Goal: Communication & Community: Answer question/provide support

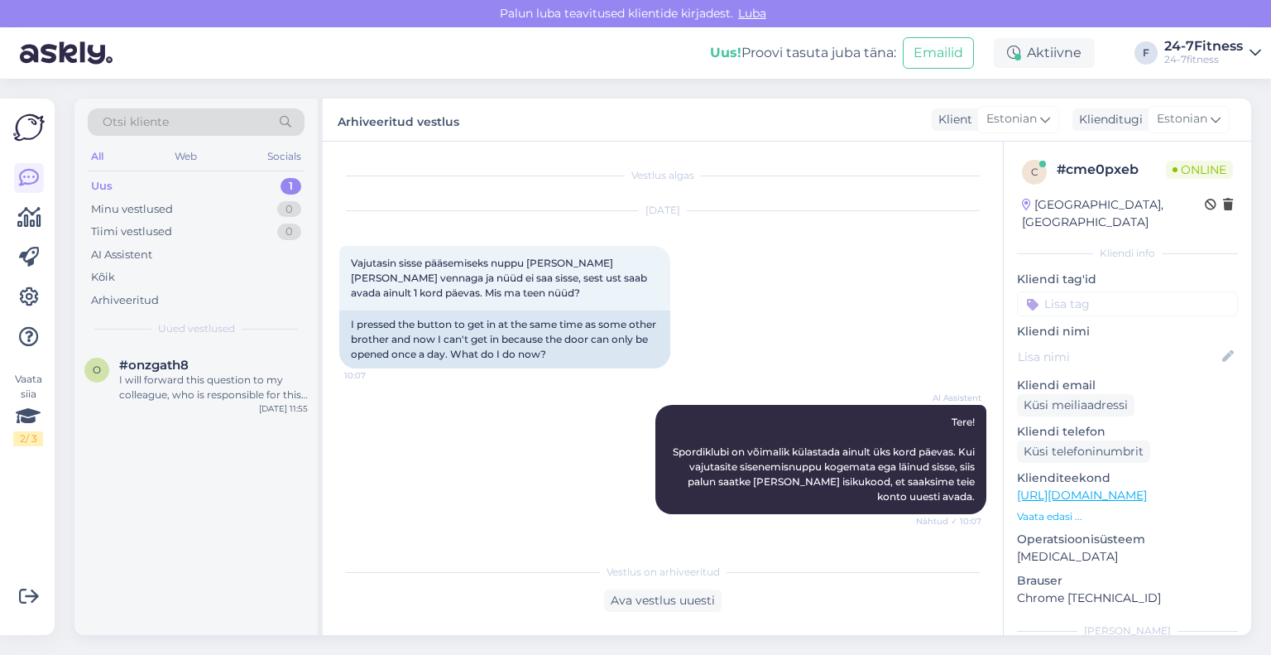
click at [149, 388] on div "I will forward this question to my colleague, who is responsible for this. The …" at bounding box center [213, 387] width 189 height 30
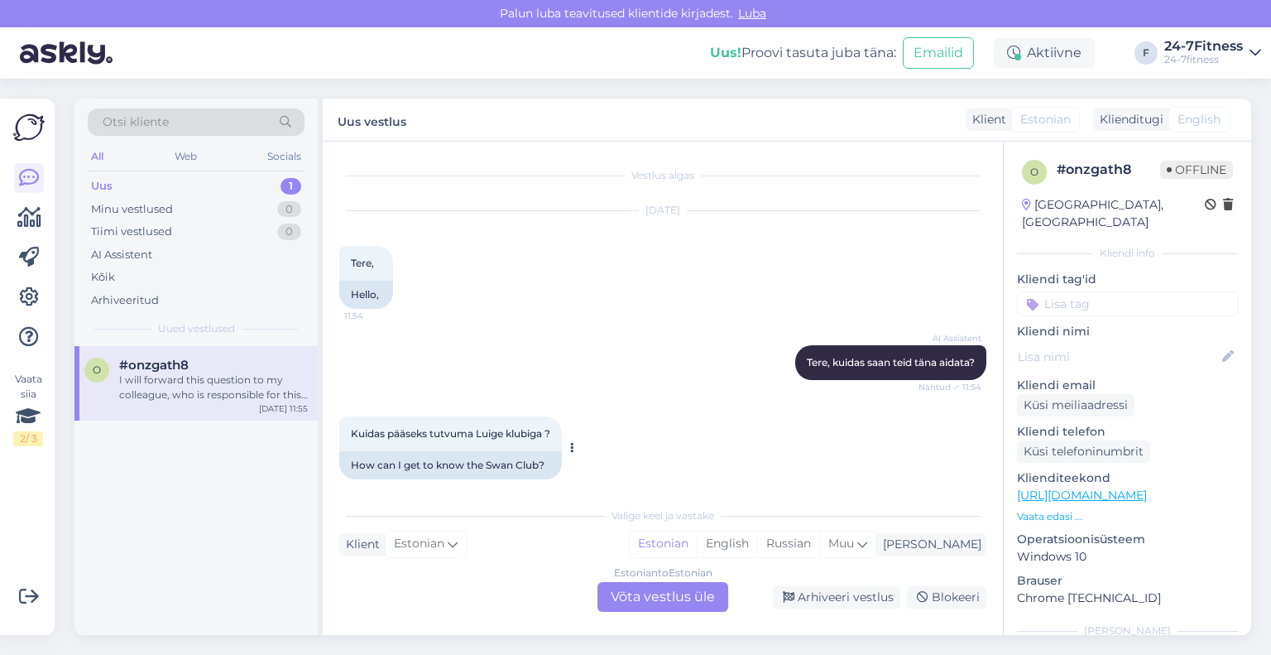
scroll to position [157, 0]
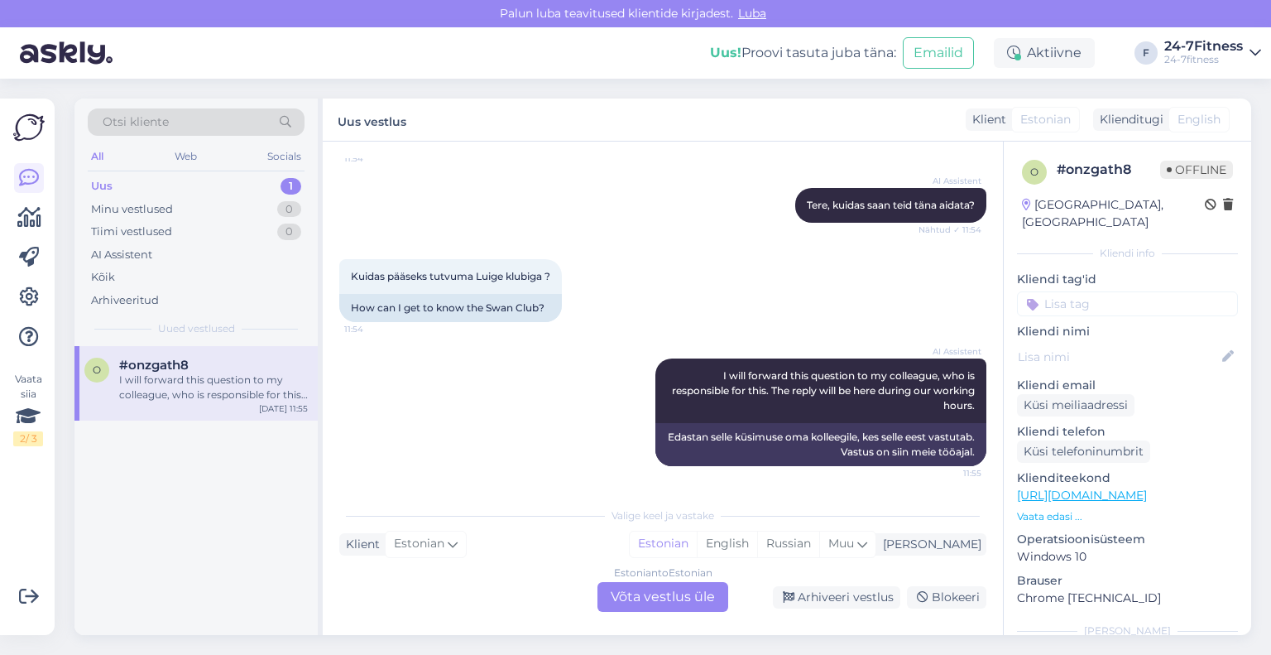
click at [665, 598] on div "Estonian to Estonian Võta vestlus üle" at bounding box center [662, 597] width 131 height 30
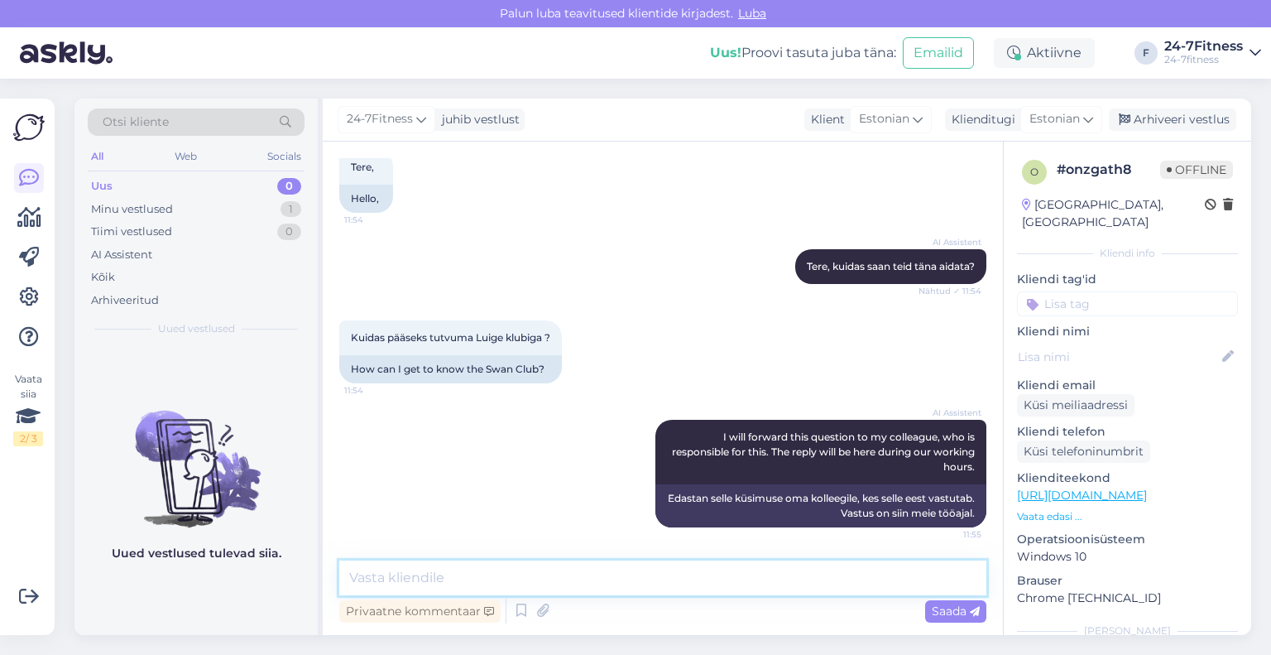
click at [646, 575] on textarea at bounding box center [662, 577] width 647 height 35
paste textarea "Spordiklubiga tutvumiseks saab kohapealt osta ühekorra pääset. Tasuda saab pang…"
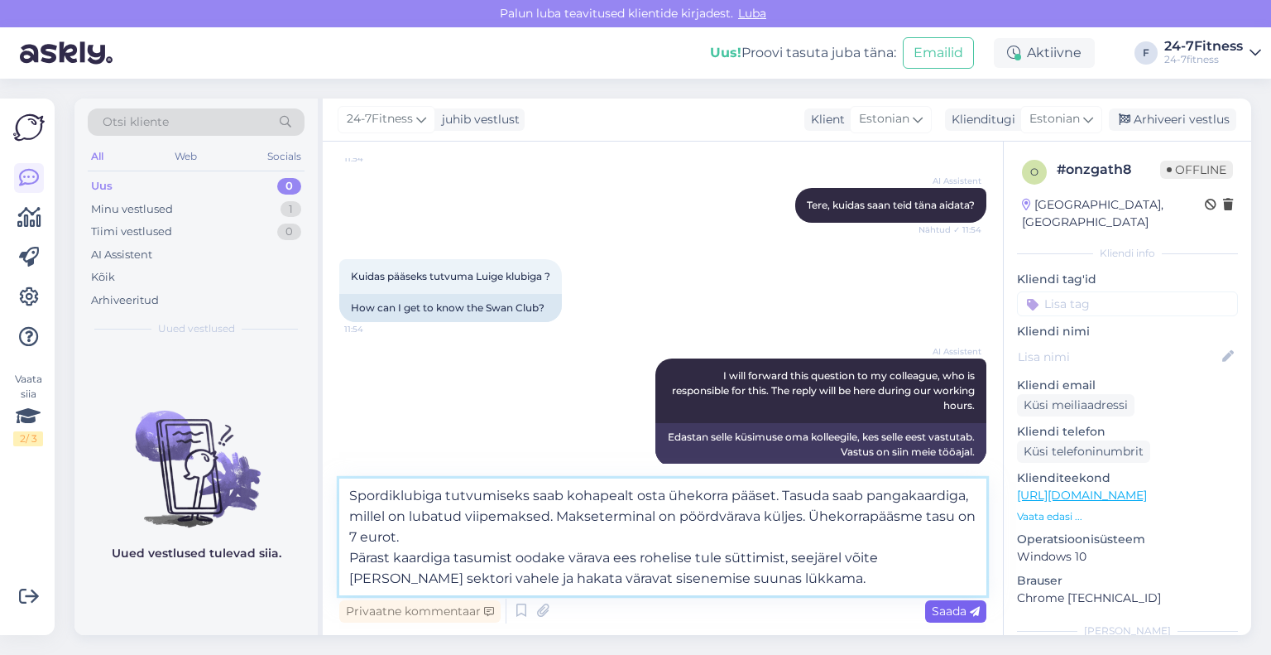
type textarea "Spordiklubiga tutvumiseks saab kohapealt osta ühekorra pääset. Tasuda saab pang…"
click at [959, 613] on span "Saada" at bounding box center [956, 610] width 48 height 15
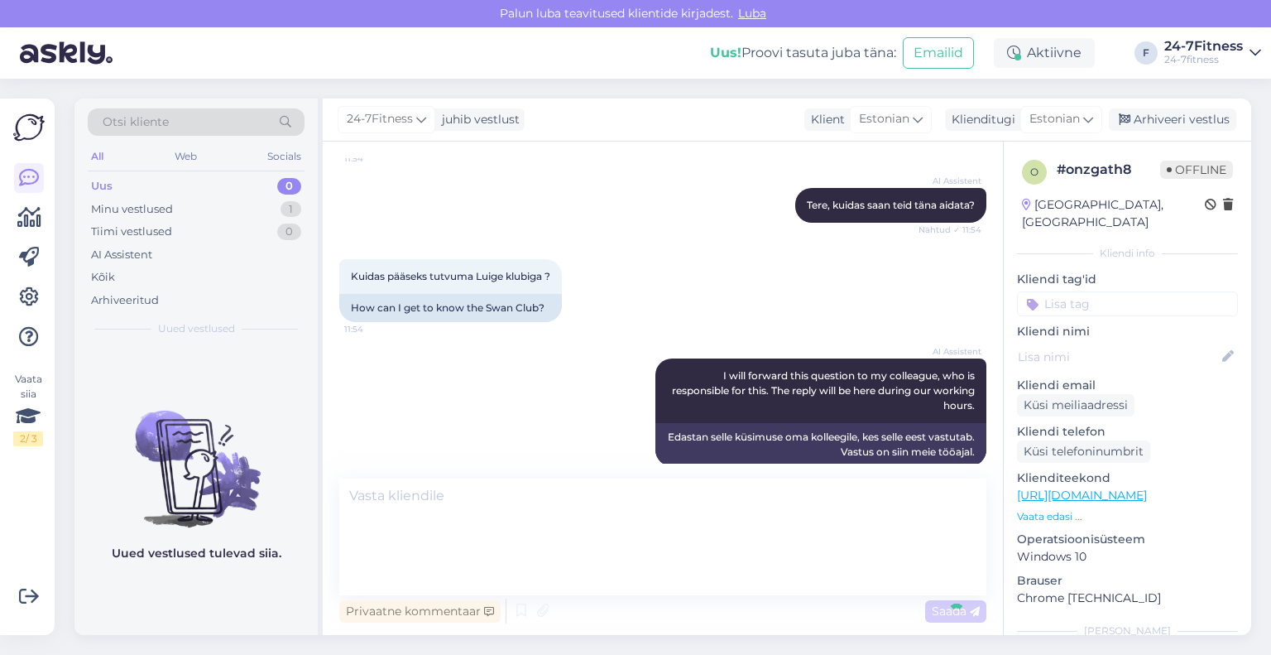
scroll to position [257, 0]
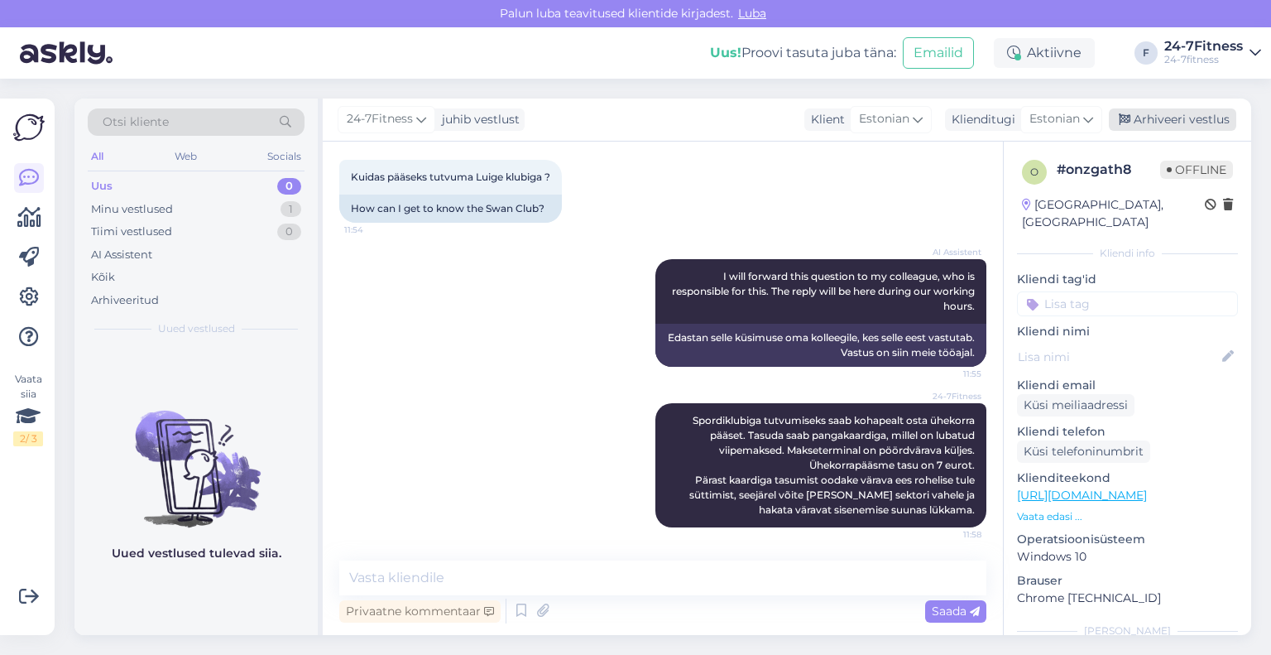
click at [1190, 123] on div "Arhiveeri vestlus" at bounding box center [1172, 119] width 127 height 22
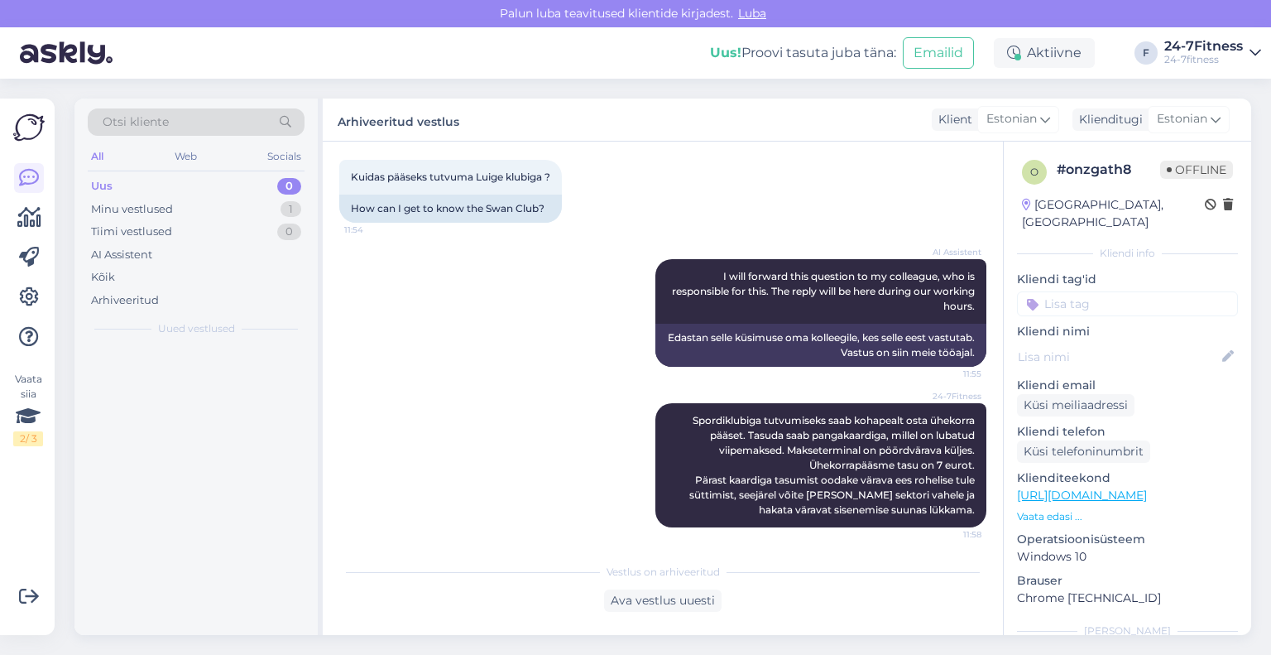
scroll to position [261, 0]
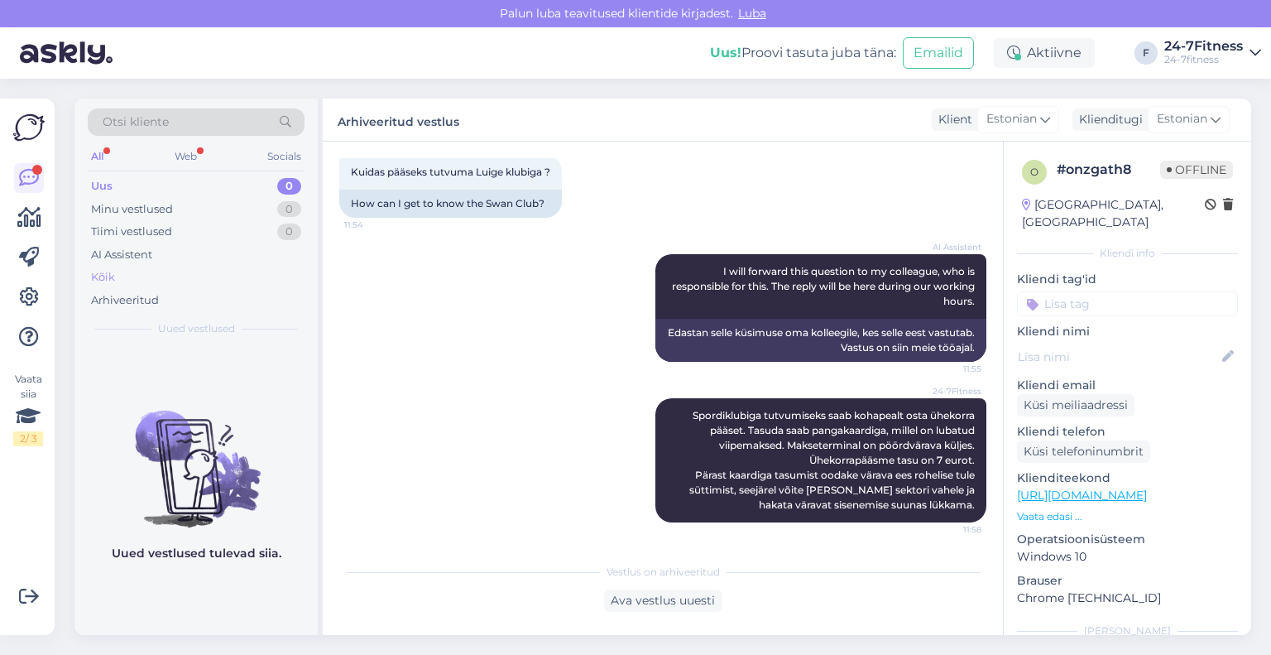
click at [129, 274] on div "Kõik" at bounding box center [196, 277] width 217 height 23
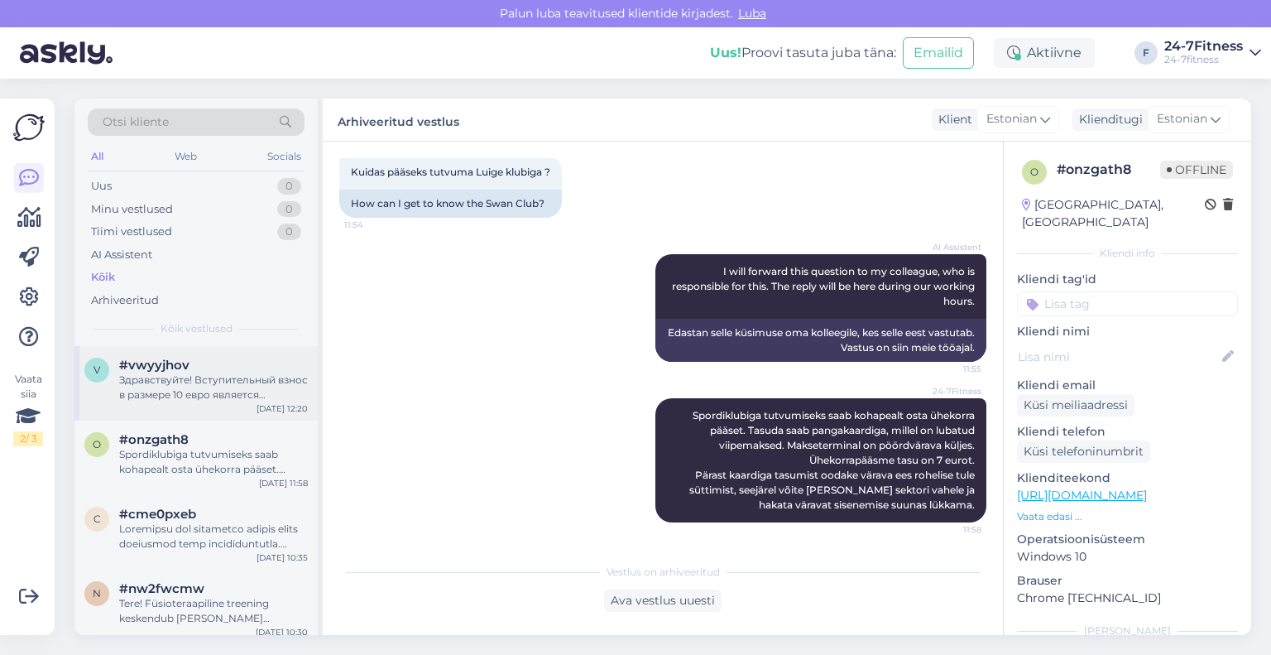
click at [194, 407] on div "v #vwyyjhov Здравствуйте! Вступительный взнос в размере 10 евро является однора…" at bounding box center [195, 383] width 243 height 74
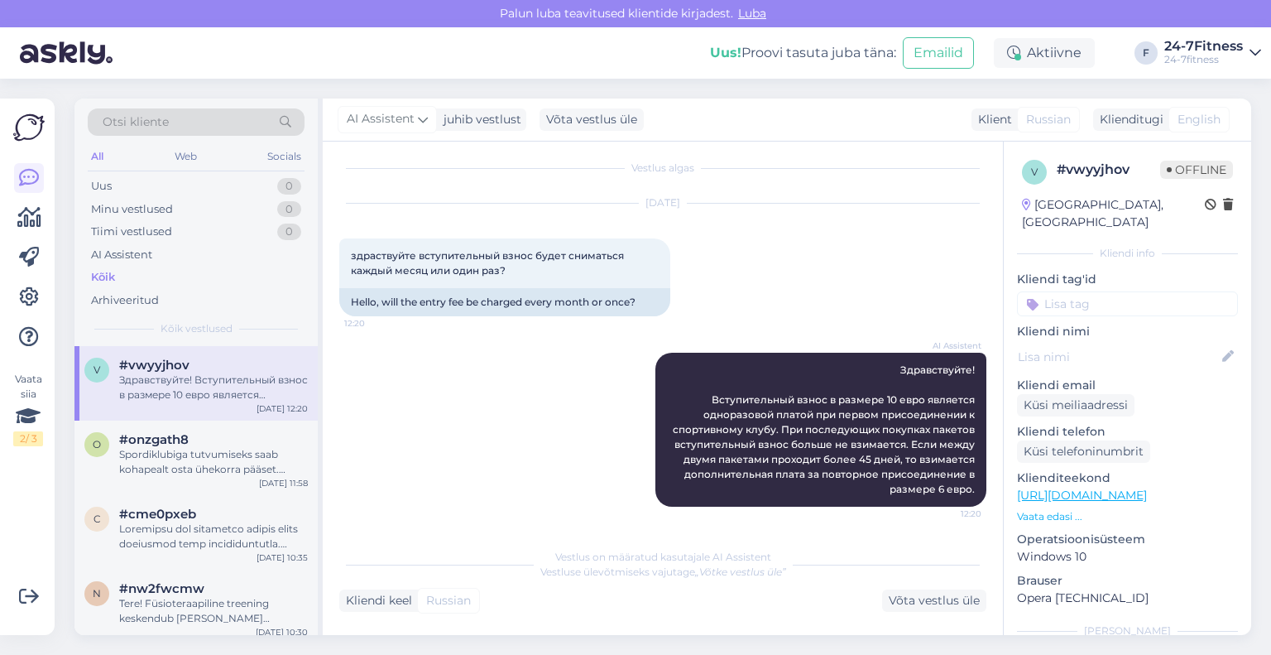
scroll to position [7, 0]
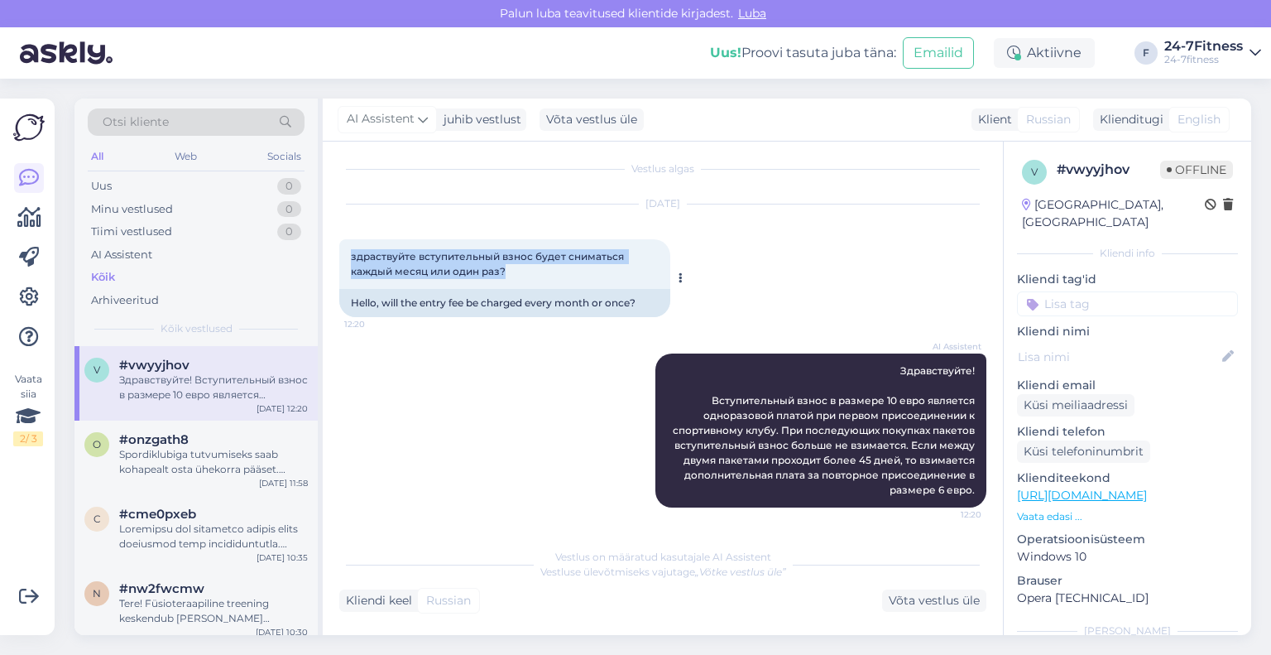
drag, startPoint x: 525, startPoint y: 272, endPoint x: 341, endPoint y: 262, distance: 184.8
click at [341, 262] on div "здраствуйте вступительный взнос будет сниматься каждый месяц или один раз? 12:20" at bounding box center [504, 264] width 331 height 50
copy span "здраствуйте вступительный взнос будет сниматься каждый месяц или один раз?"
click at [160, 468] on div "Spordiklubiga tutvumiseks saab kohapealt osta ühekorra pääset. Tasuda saab pang…" at bounding box center [213, 462] width 189 height 30
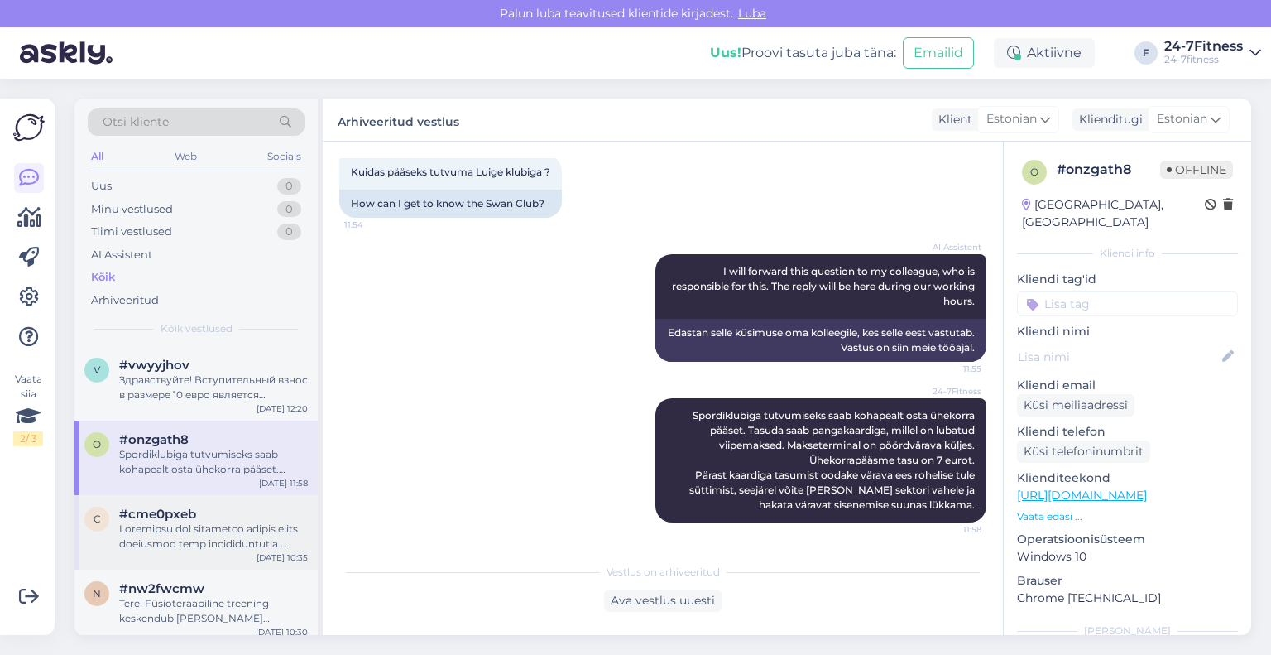
click at [185, 533] on div at bounding box center [213, 536] width 189 height 30
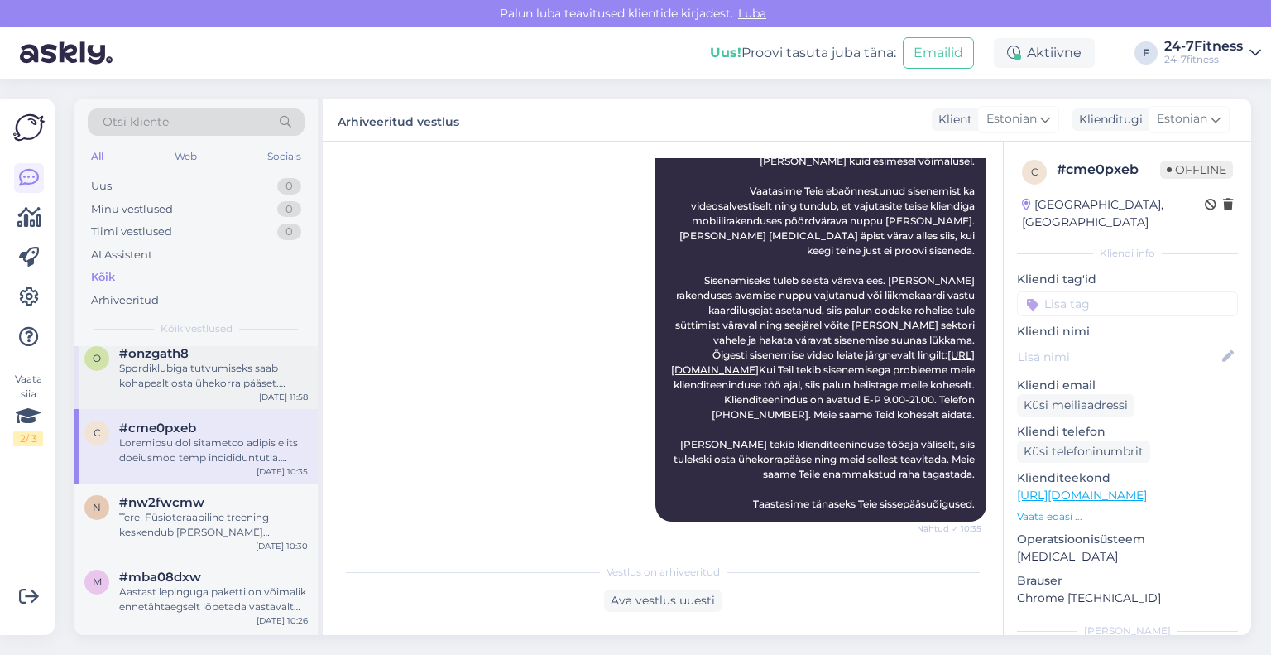
scroll to position [165, 0]
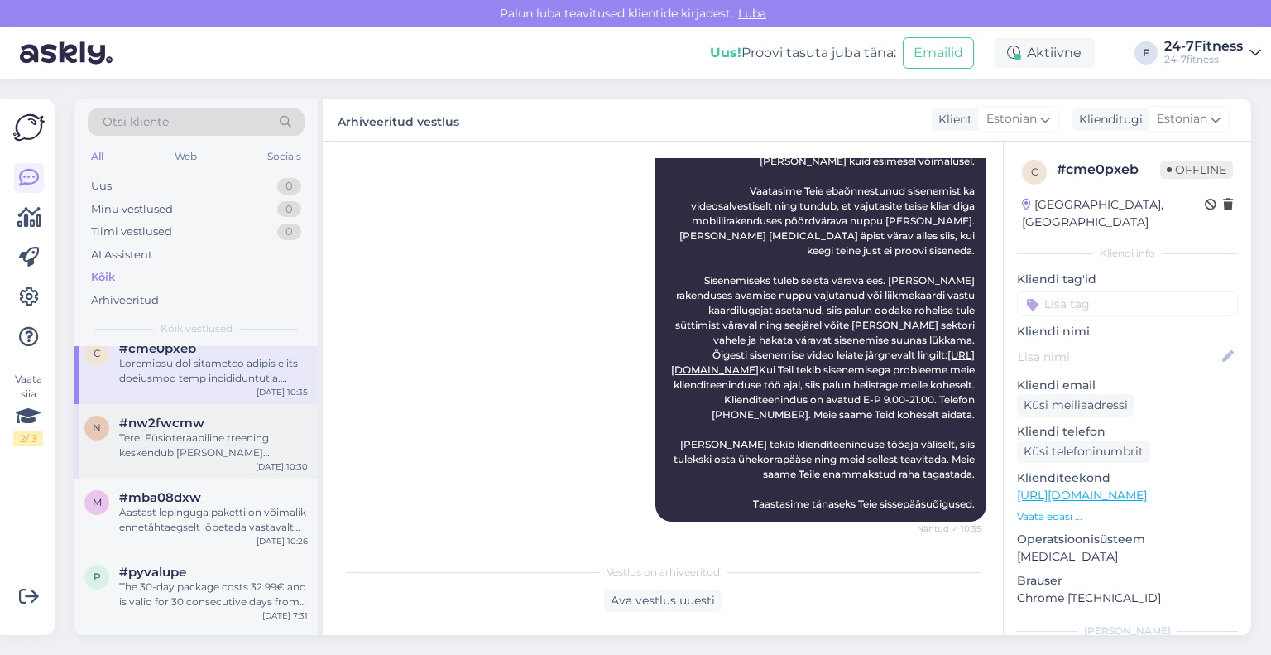
click at [174, 431] on div "Tere! Füsioteraapiline treening keskendub [PERSON_NAME] intensiivsusega harjutu…" at bounding box center [213, 445] width 189 height 30
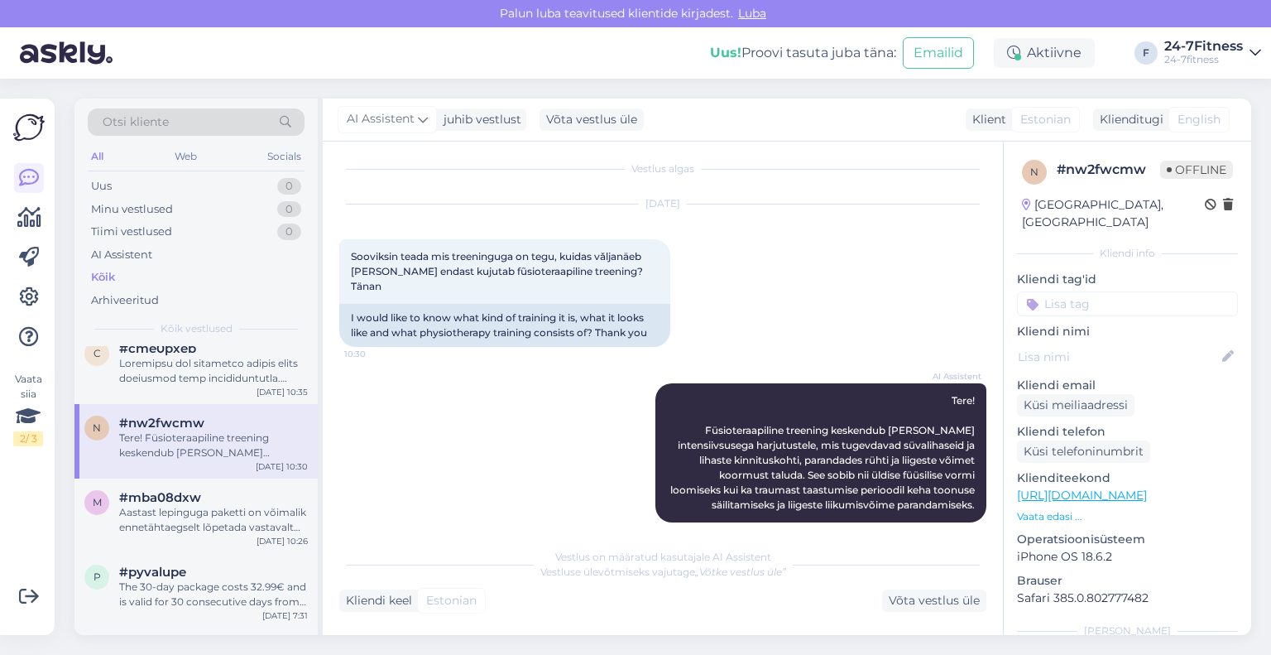
scroll to position [248, 0]
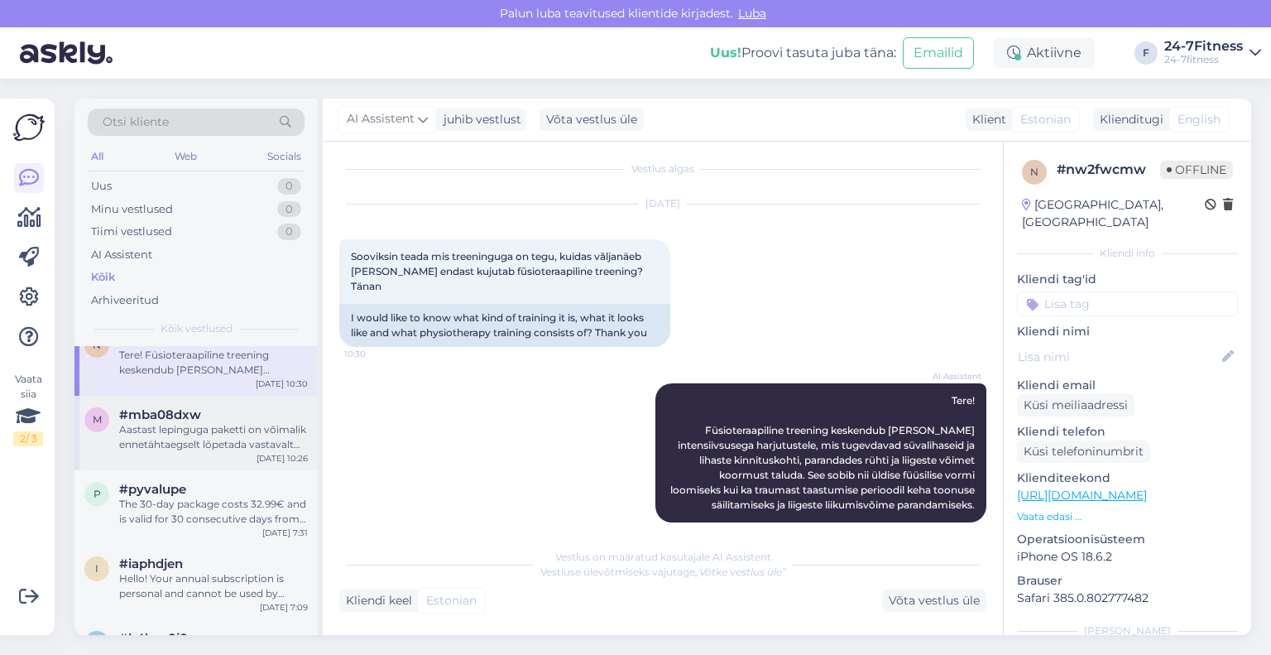
click at [189, 448] on div "Aastast lepinguga paketti on võimalik ennetähtaegselt lõpetada vastavalt kliend…" at bounding box center [213, 437] width 189 height 30
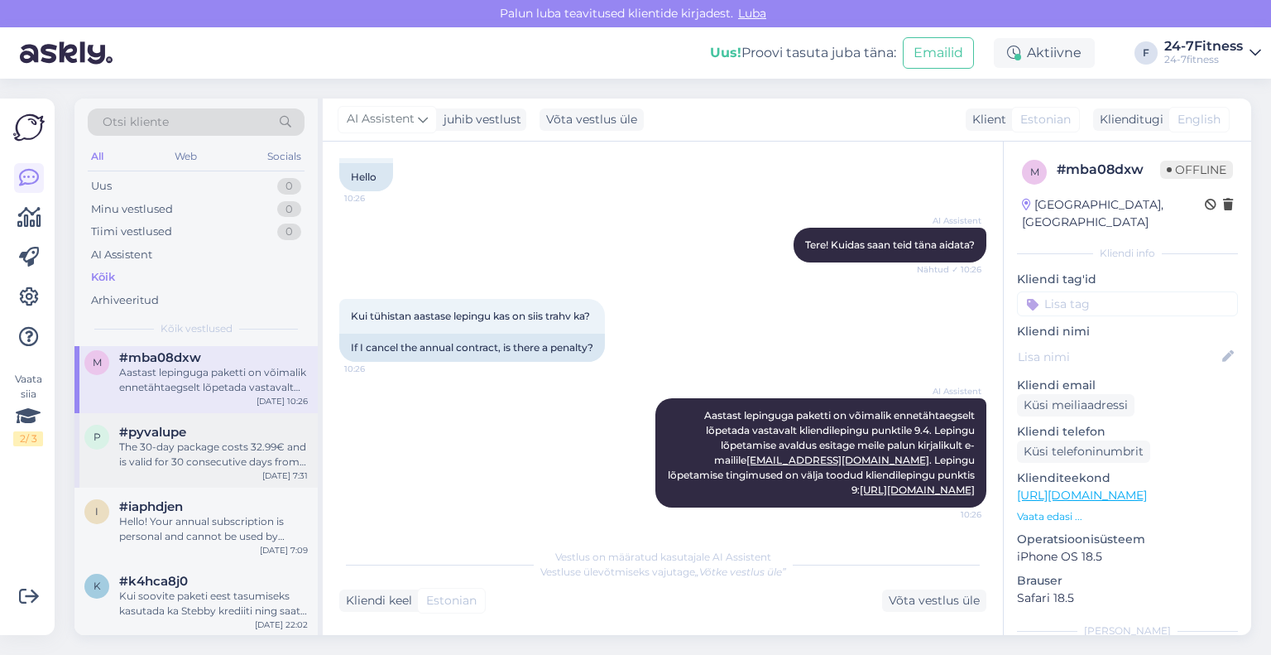
scroll to position [331, 0]
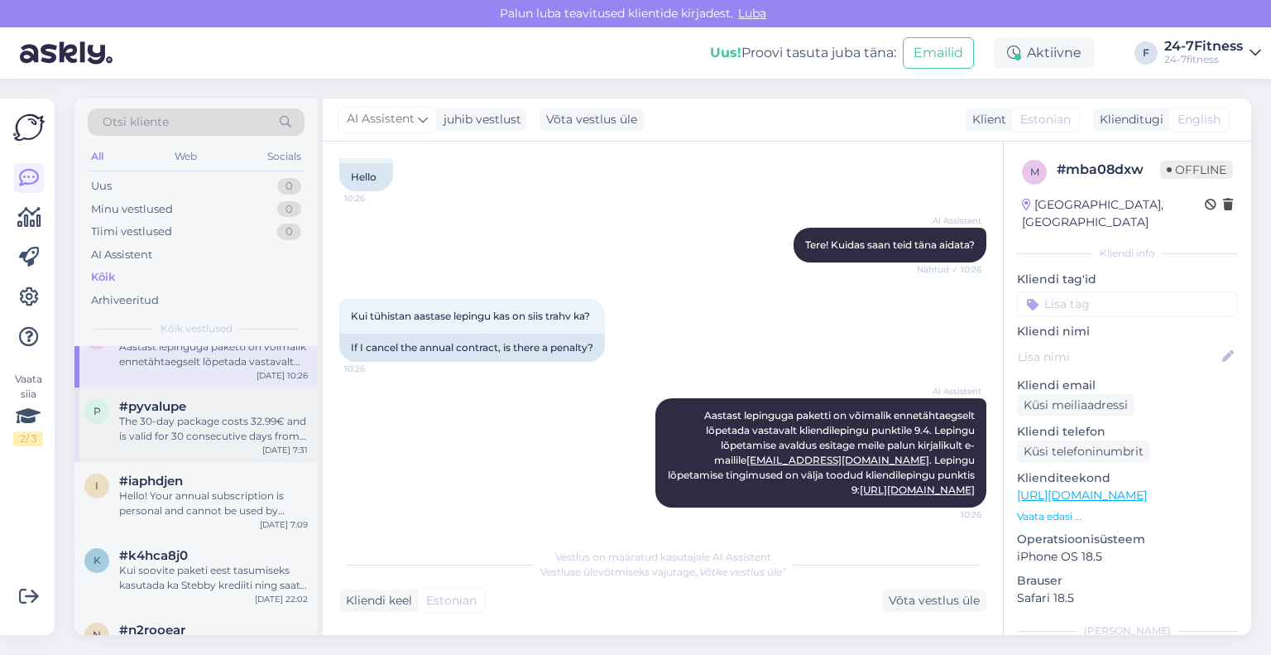
click at [187, 446] on div "p #pyvalupe The 30-day package costs 32.99€ and is valid for 30 consecutive day…" at bounding box center [195, 424] width 243 height 74
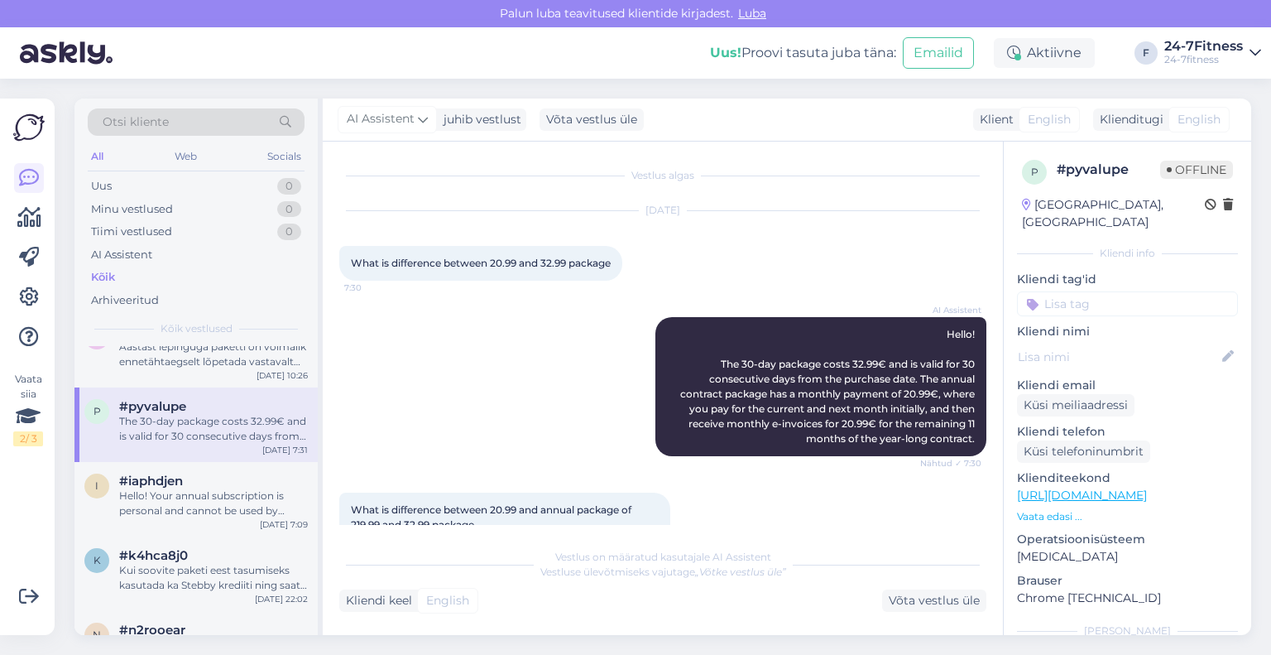
scroll to position [195, 0]
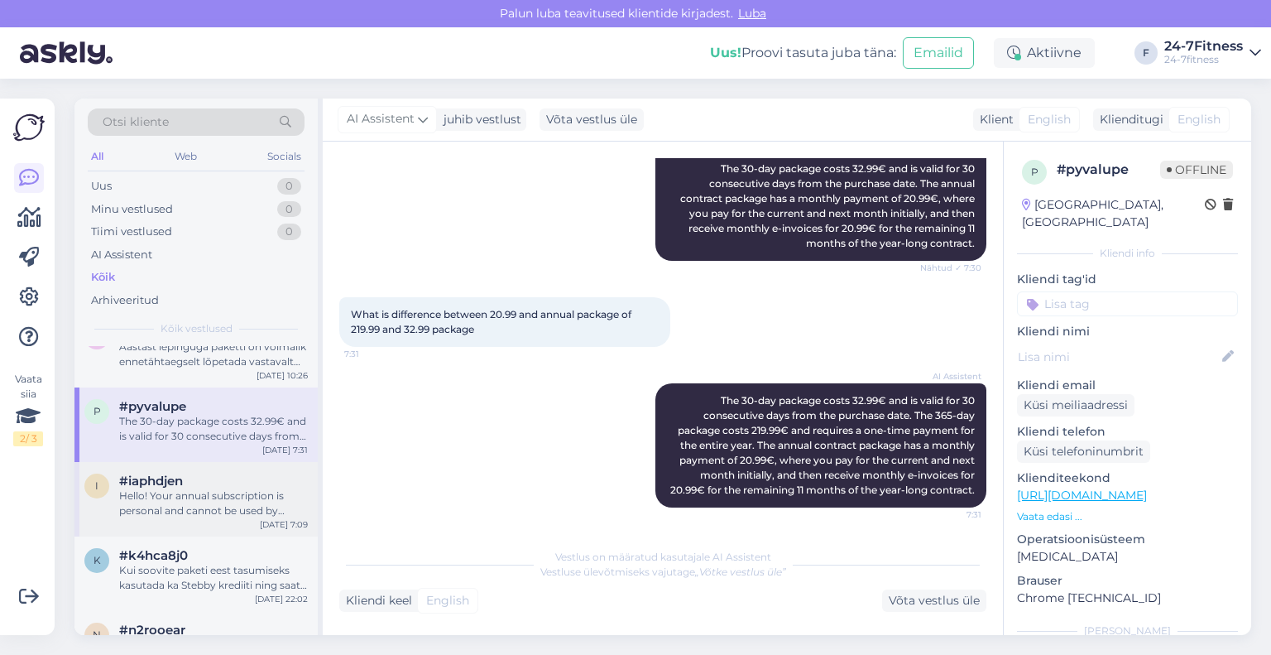
click at [194, 507] on div "Hello! Your annual subscription is personal and cannot be used by another perso…" at bounding box center [213, 503] width 189 height 30
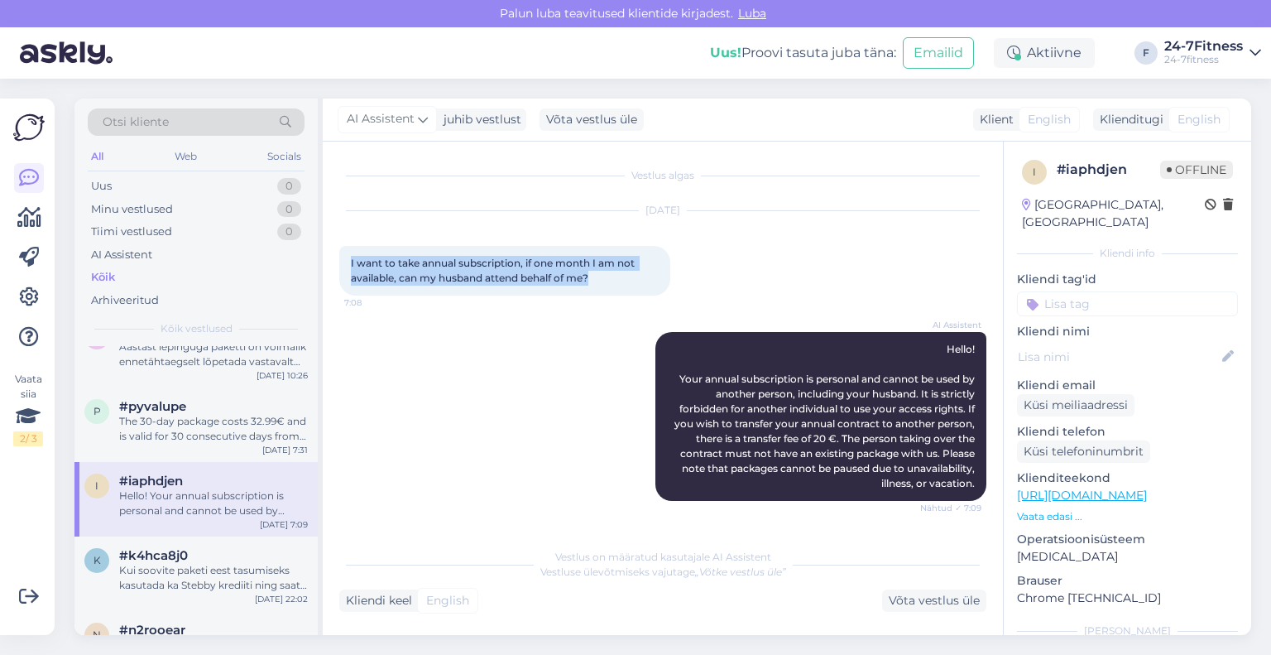
drag, startPoint x: 616, startPoint y: 278, endPoint x: 339, endPoint y: 270, distance: 276.5
click at [339, 270] on div "I want to take annual subscription, if one month I am not available, can my hus…" at bounding box center [504, 271] width 331 height 50
copy span "I want to take annual subscription, if one month I am not available, can my hus…"
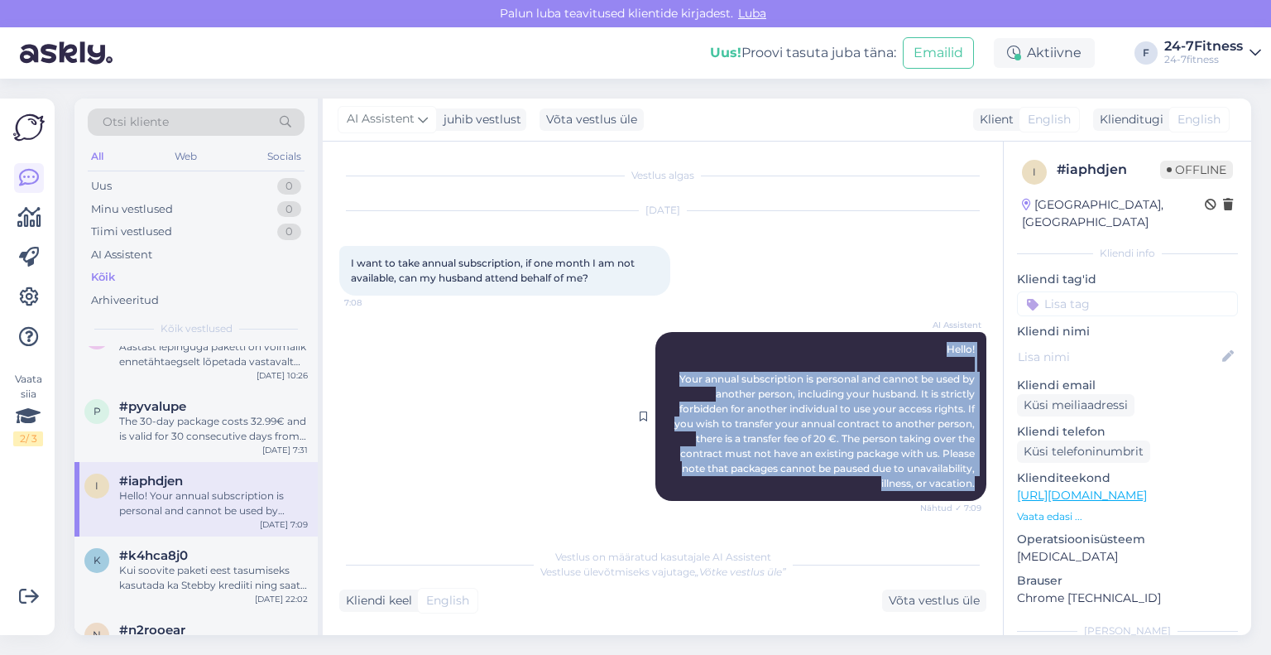
drag, startPoint x: 977, startPoint y: 482, endPoint x: 904, endPoint y: 341, distance: 159.5
click at [904, 341] on div "AI Assistent Hello! Your annual subscription is personal and cannot be used by …" at bounding box center [820, 416] width 331 height 169
copy span "Hello! Your annual subscription is personal and cannot be used by another perso…"
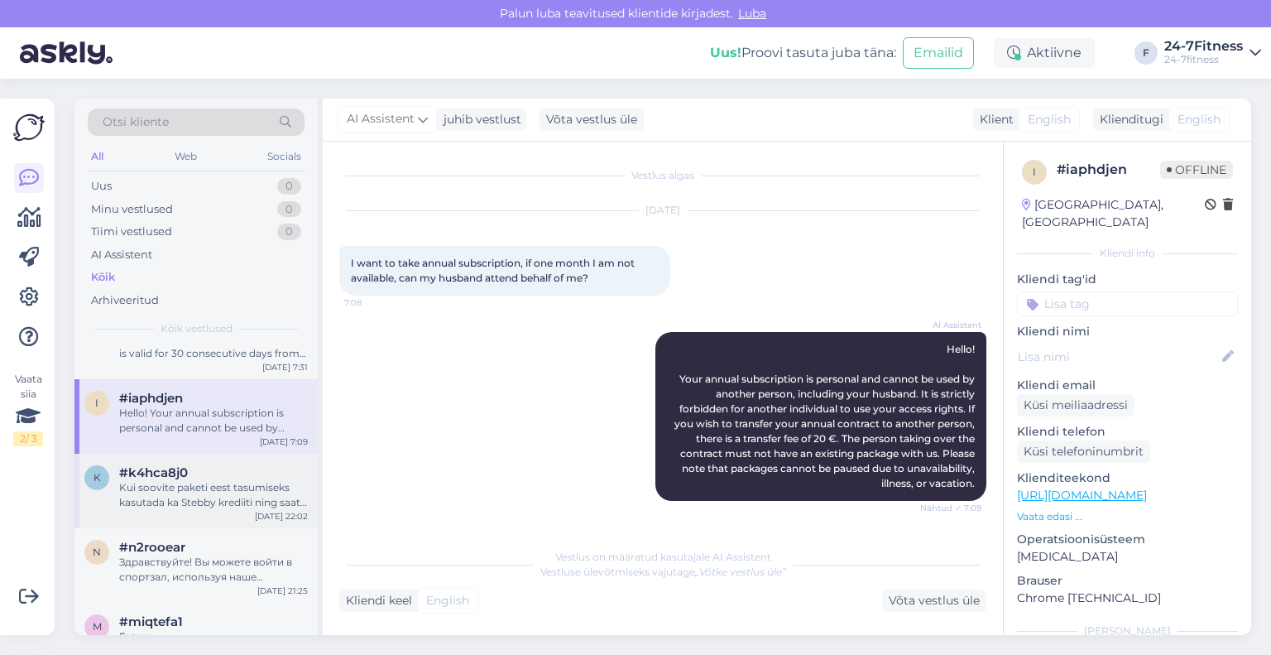
click at [187, 498] on div "Kui soovite paketi eest tasumiseks kasutada ka Stebby krediiti ning saate veate…" at bounding box center [213, 495] width 189 height 30
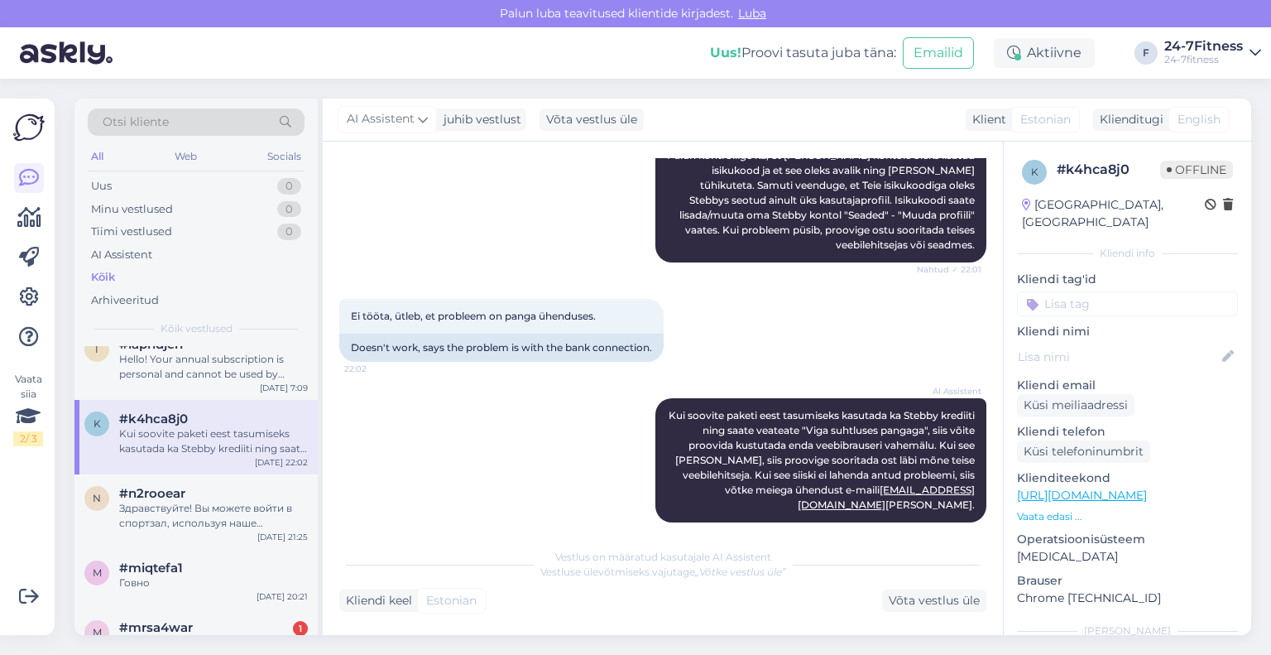
scroll to position [579, 0]
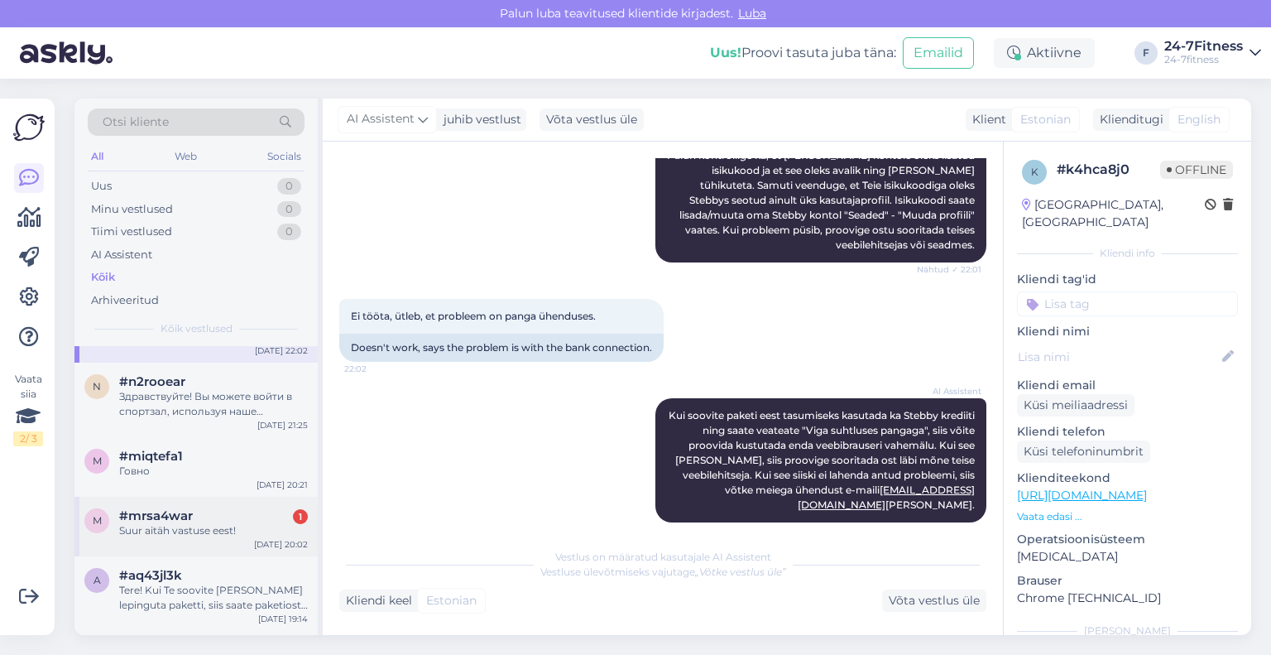
click at [180, 524] on div "Suur aitäh vastuse eest!" at bounding box center [213, 530] width 189 height 15
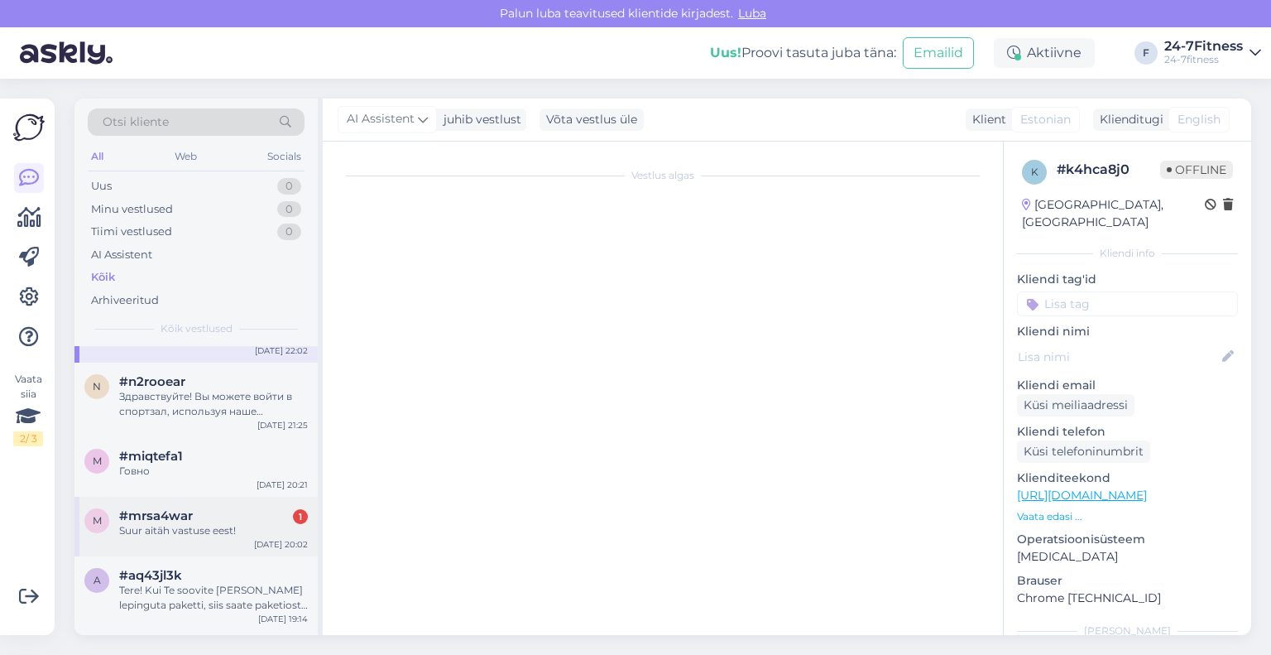
scroll to position [477, 0]
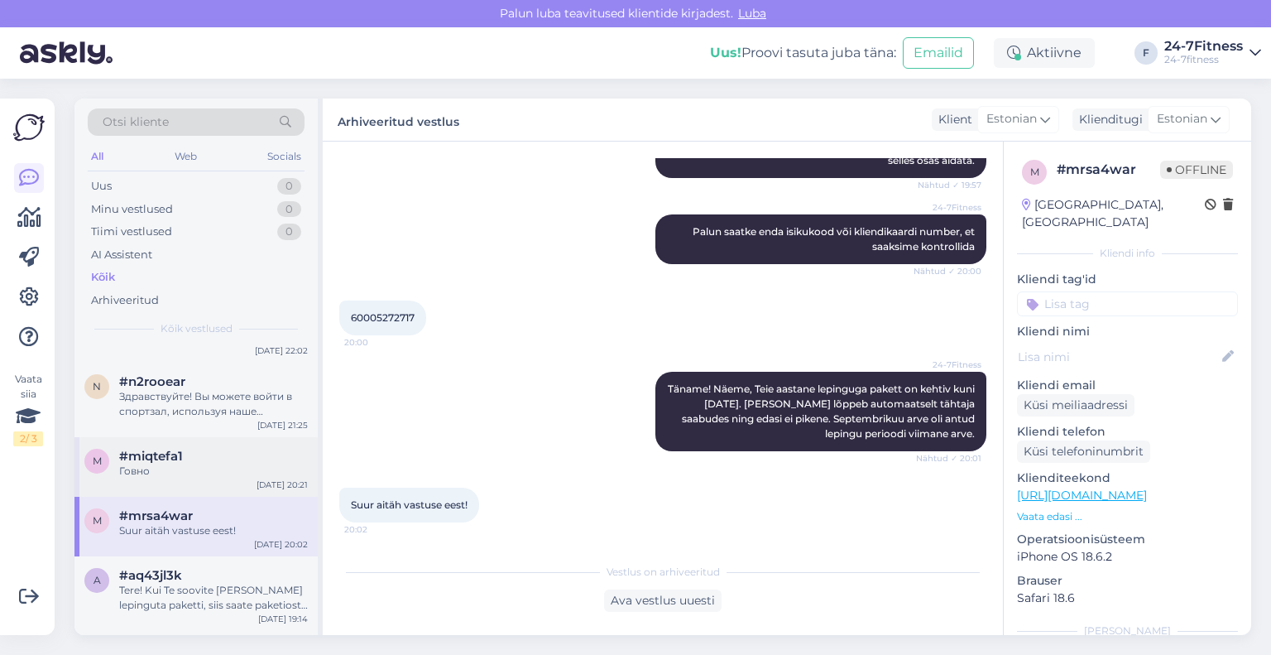
click at [163, 466] on div "Говно" at bounding box center [213, 470] width 189 height 15
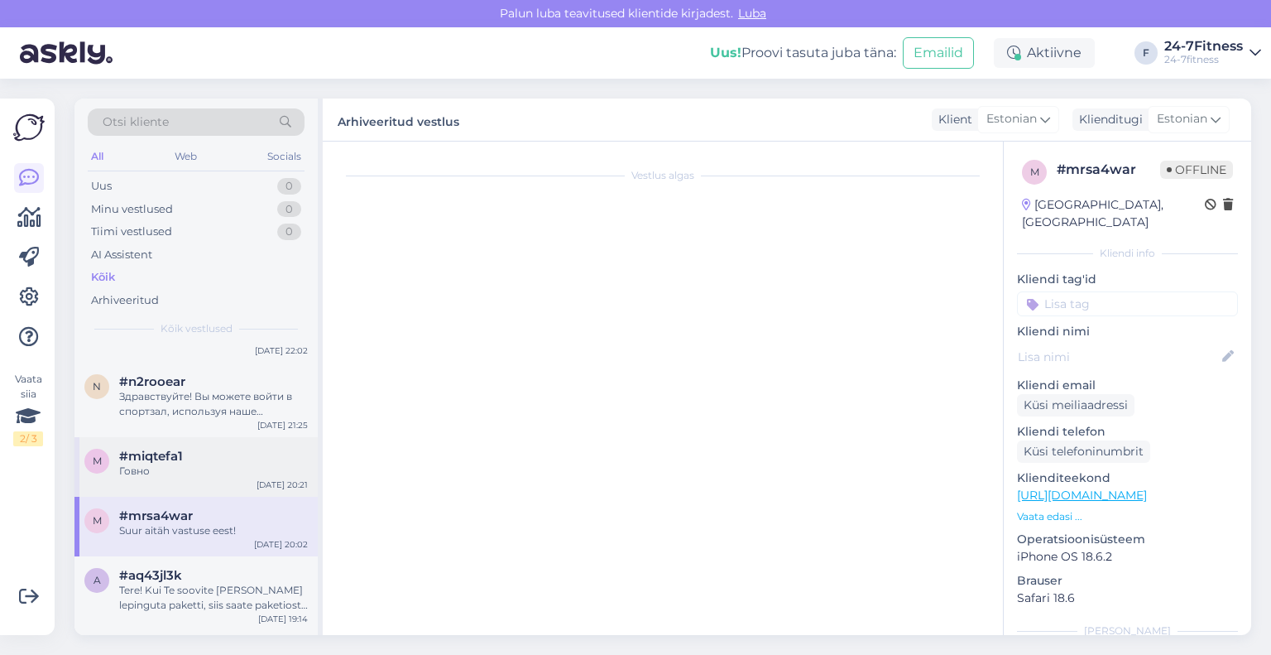
scroll to position [215, 0]
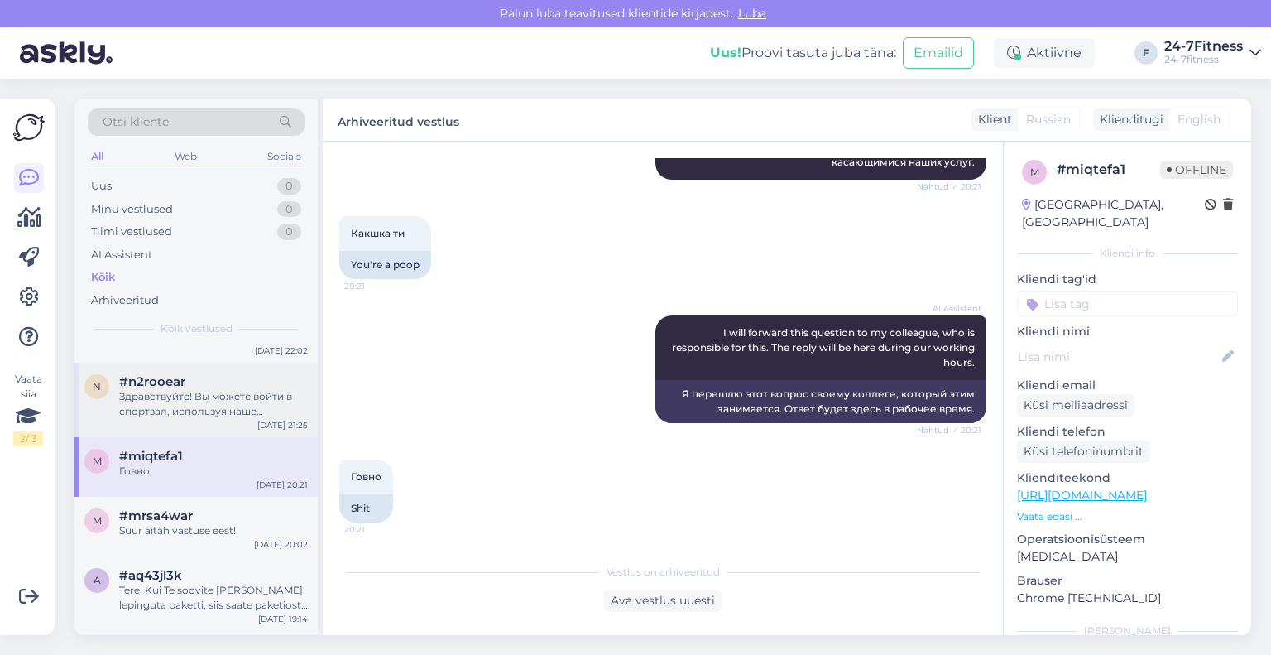
click at [189, 414] on div "Здравствуйте! Вы можете войти в спортзал, используя наше мобильное приложение. …" at bounding box center [213, 404] width 189 height 30
